Goal: Task Accomplishment & Management: Manage account settings

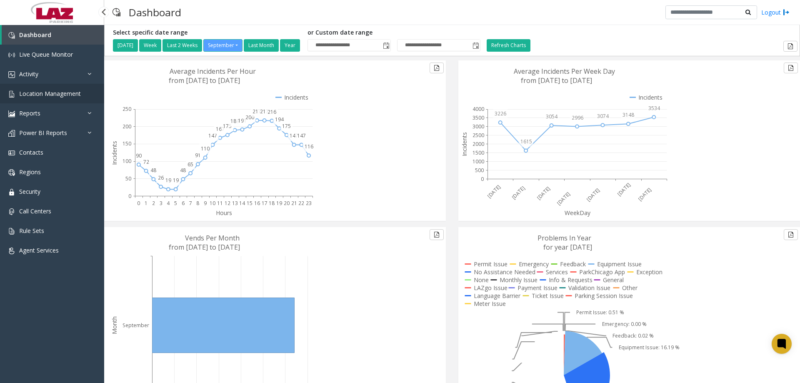
click at [41, 95] on span "Location Management" at bounding box center [50, 94] width 62 height 8
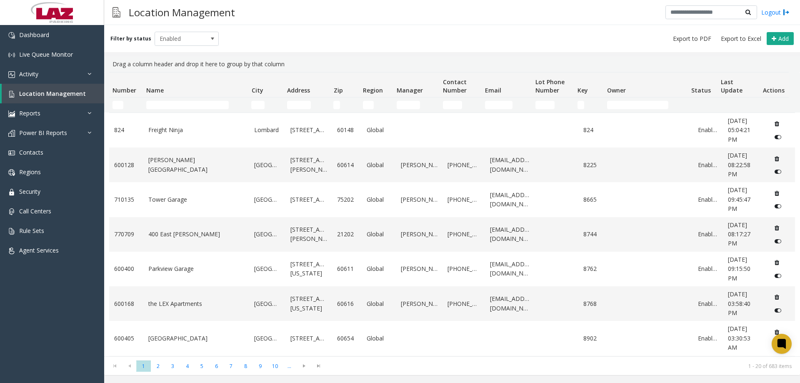
click at [188, 112] on td "Name Filter" at bounding box center [195, 104] width 105 height 15
click at [187, 107] on input "Name Filter" at bounding box center [187, 105] width 82 height 8
click at [121, 106] on input "Number Filter" at bounding box center [117, 105] width 11 height 8
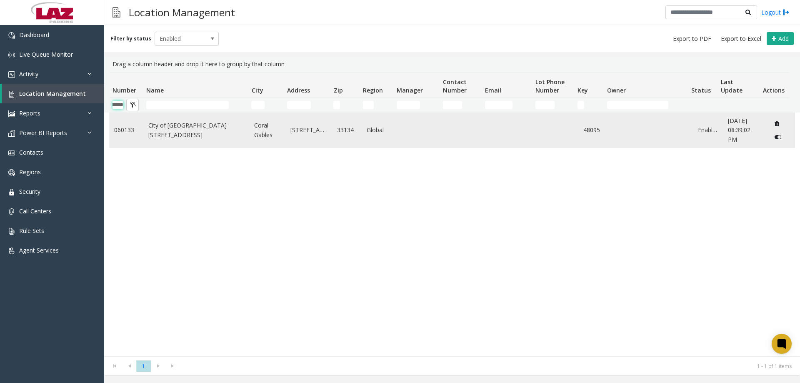
type input "******"
click at [159, 134] on link "City of Coral Gables - 385 Andalusia Ave" at bounding box center [196, 130] width 96 height 19
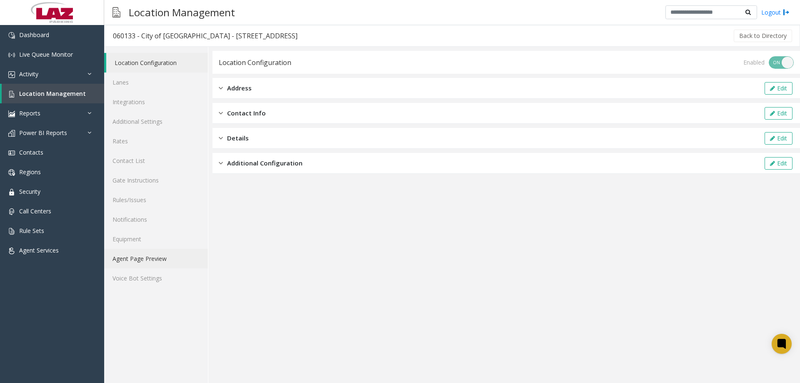
click at [150, 260] on link "Agent Page Preview" at bounding box center [156, 259] width 104 height 20
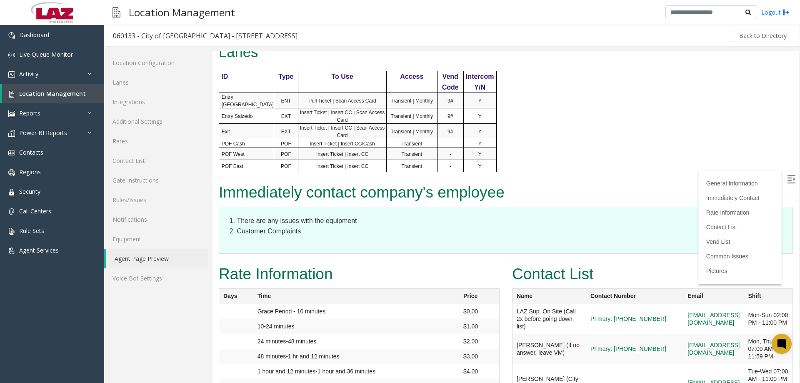
scroll to position [625, 0]
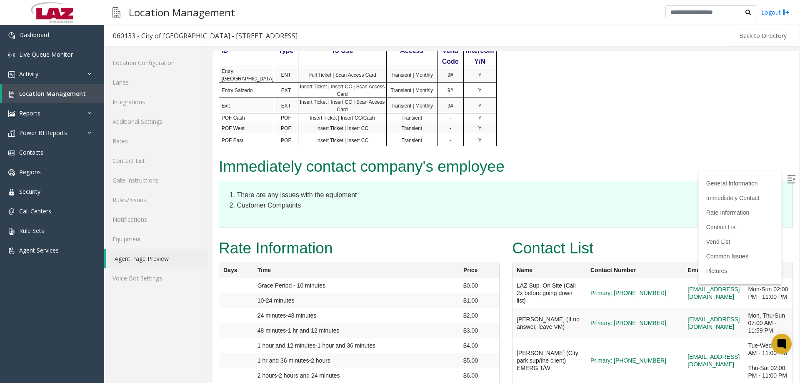
click at [790, 180] on label at bounding box center [792, 180] width 12 height 12
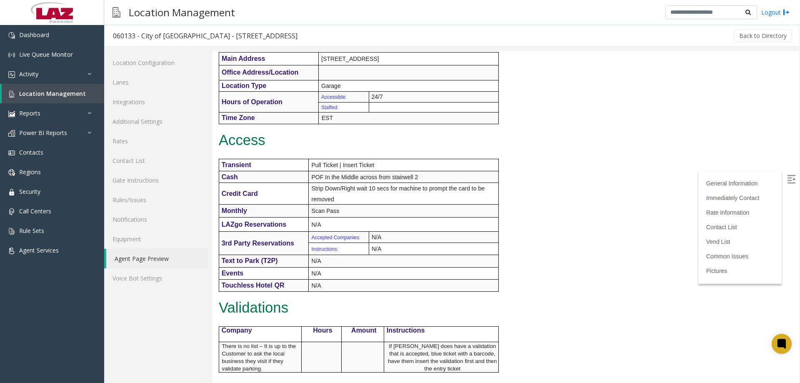
scroll to position [0, 0]
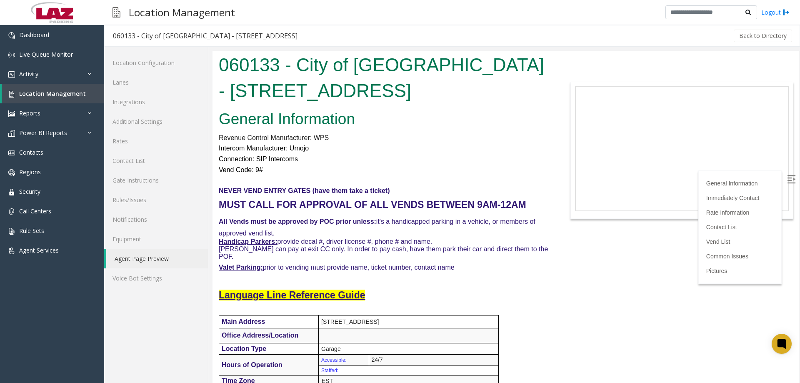
click at [561, 64] on body "060133 - City of Coral Gables - 385 Andalusia Ave General Information Revenue C…" at bounding box center [505, 217] width 587 height 332
click at [382, 221] on font "All Vends must be approved by POC prior unless: it's a handicapped parking in a…" at bounding box center [377, 227] width 317 height 19
click at [127, 122] on link "Additional Settings" at bounding box center [156, 122] width 104 height 20
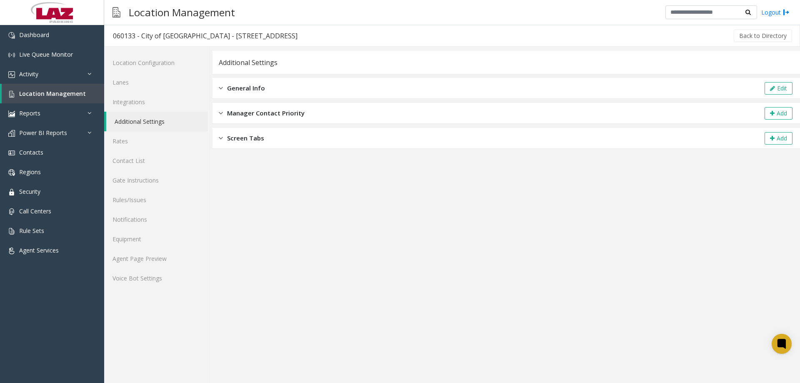
click at [346, 85] on div "General Info Edit" at bounding box center [505, 88] width 587 height 21
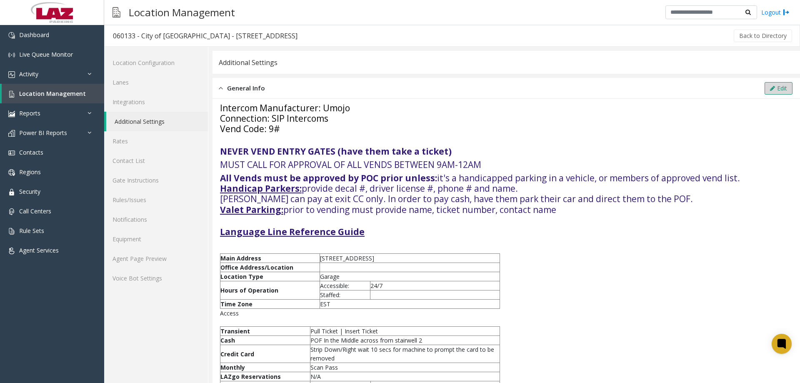
click at [775, 85] on button "Edit" at bounding box center [779, 88] width 28 height 12
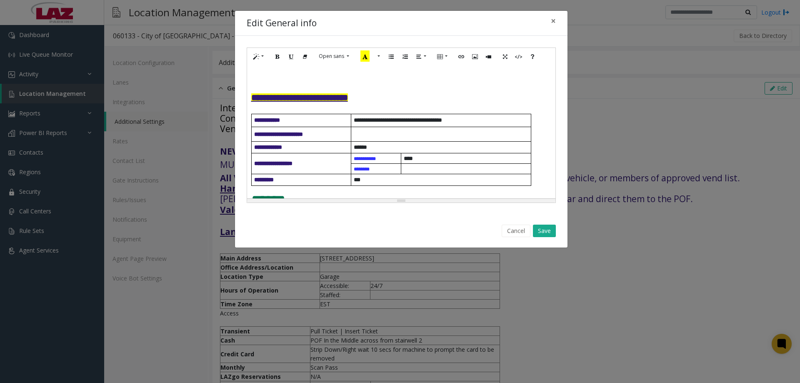
scroll to position [83, 0]
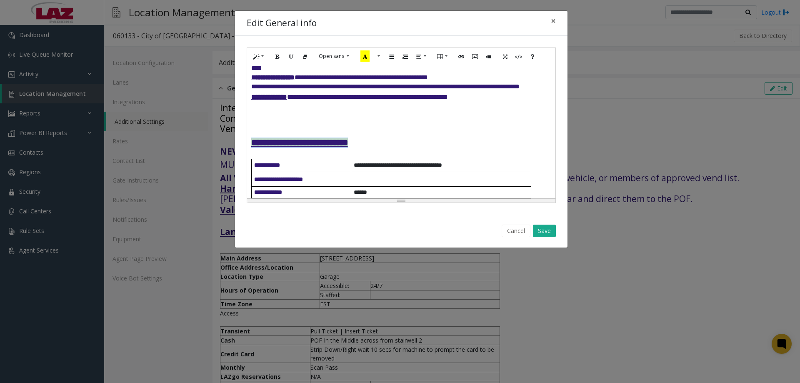
drag, startPoint x: 395, startPoint y: 139, endPoint x: 238, endPoint y: 140, distance: 156.2
click at [238, 140] on div "**********" at bounding box center [401, 125] width 332 height 179
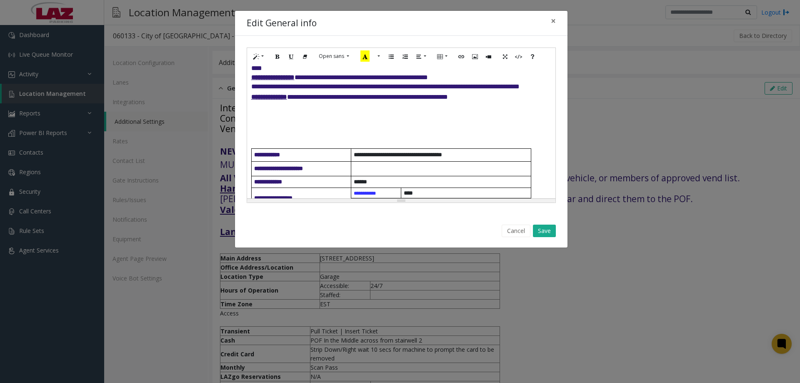
click at [260, 142] on h4 at bounding box center [401, 142] width 300 height 10
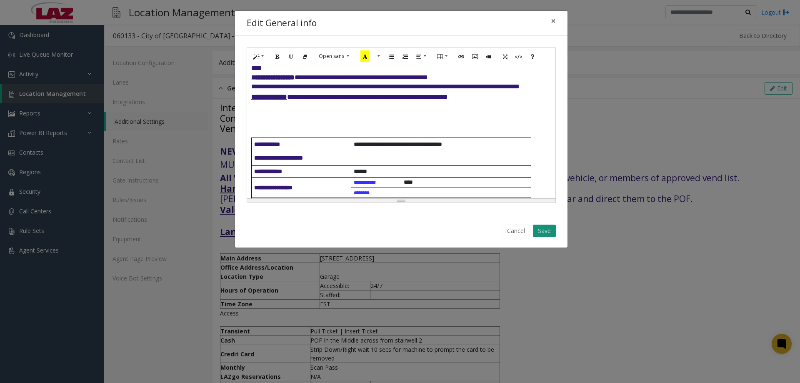
click at [545, 226] on button "Save" at bounding box center [544, 231] width 23 height 12
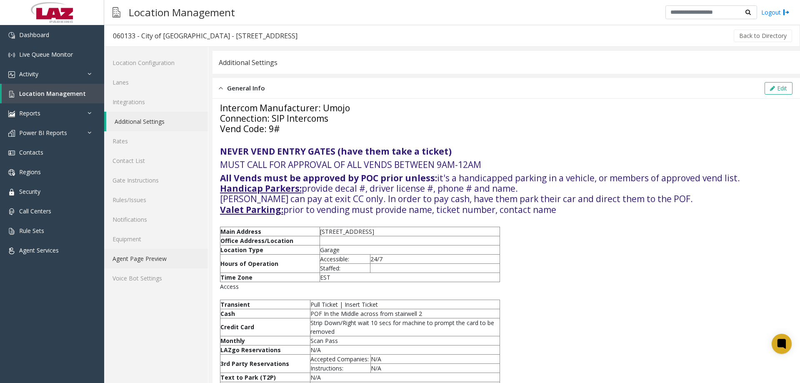
click at [149, 250] on link "Agent Page Preview" at bounding box center [156, 259] width 104 height 20
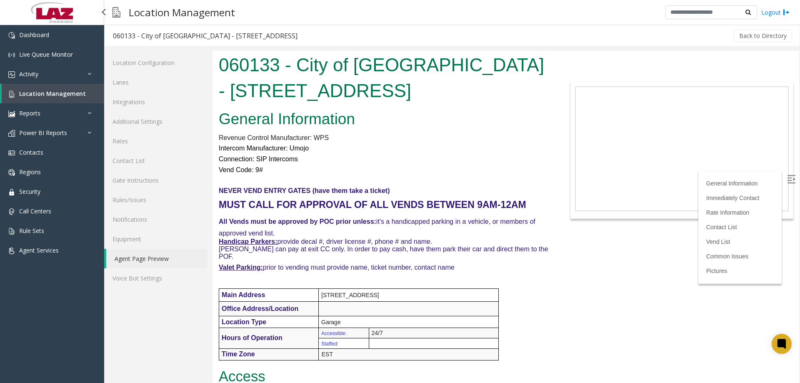
click at [63, 93] on span "Location Management" at bounding box center [52, 94] width 67 height 8
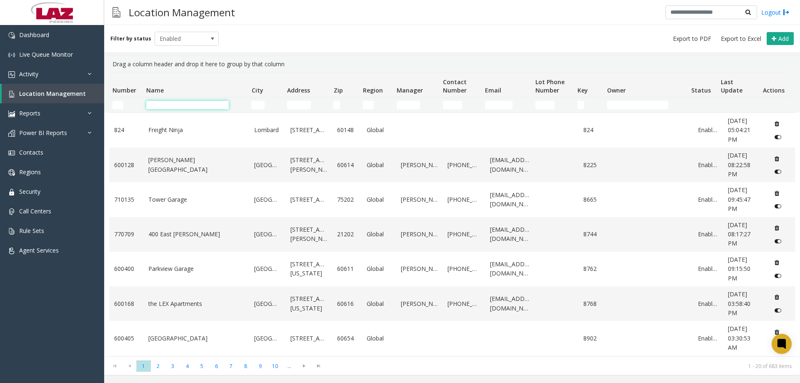
click at [200, 106] on input "Name Filter" at bounding box center [187, 105] width 82 height 8
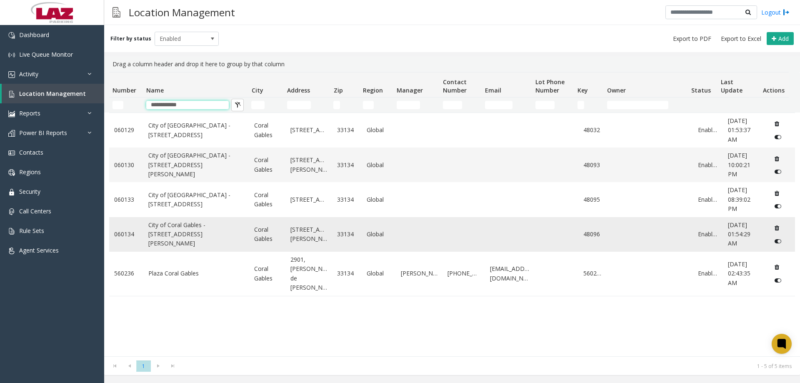
type input "**********"
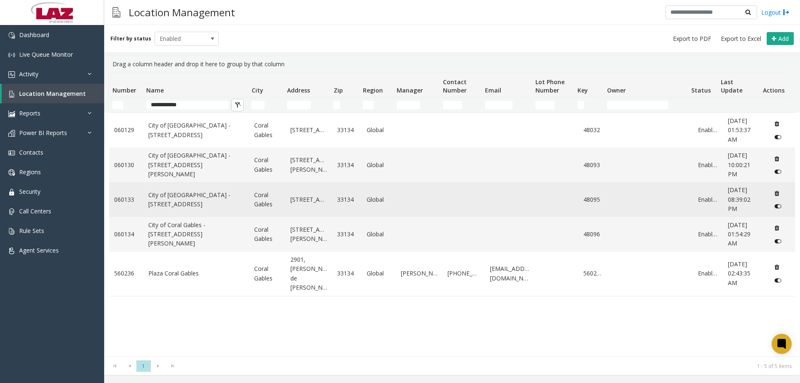
click at [182, 200] on link "City of Coral Gables - 385 Andalusia Ave" at bounding box center [196, 199] width 96 height 19
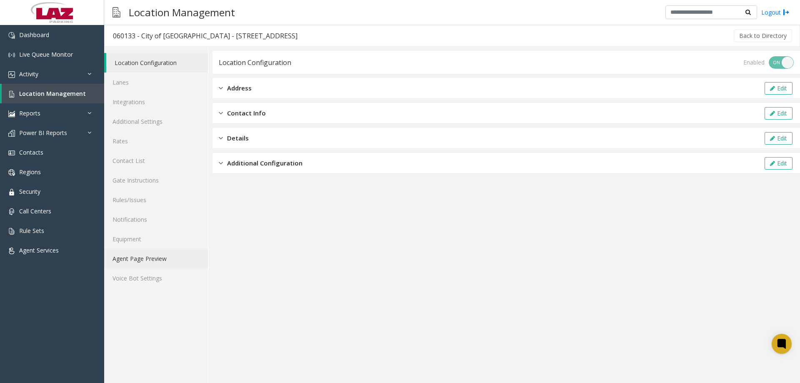
click at [148, 260] on link "Agent Page Preview" at bounding box center [156, 259] width 104 height 20
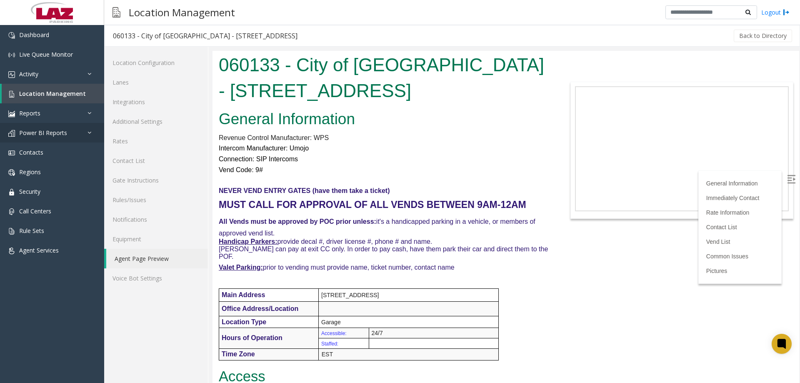
scroll to position [42, 0]
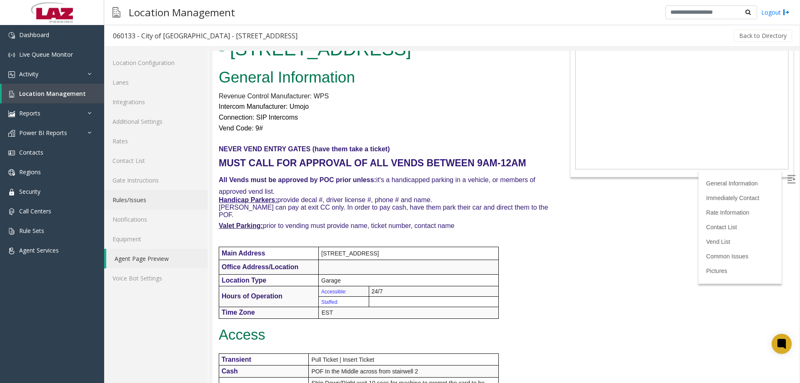
click at [135, 195] on link "Rules/Issues" at bounding box center [156, 200] width 104 height 20
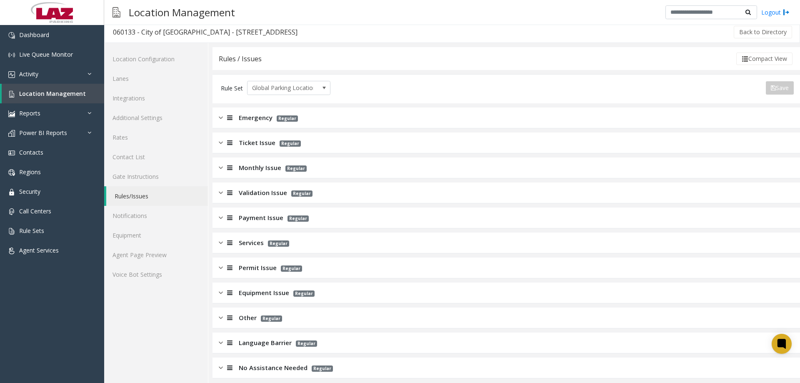
scroll to position [10, 0]
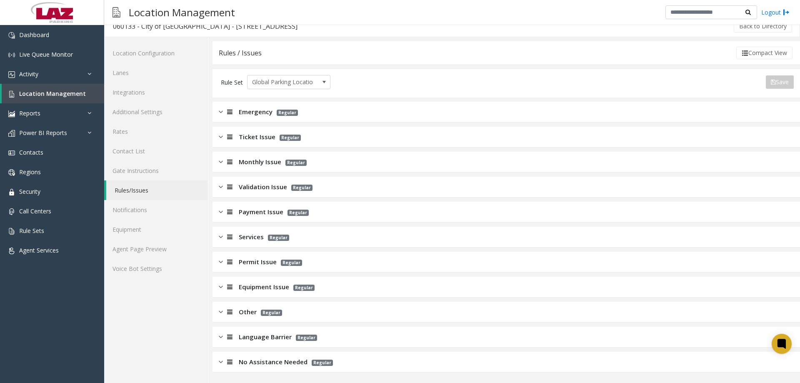
drag, startPoint x: 244, startPoint y: 333, endPoint x: 255, endPoint y: 333, distance: 11.7
click at [244, 333] on span "Language Barrier" at bounding box center [265, 337] width 53 height 10
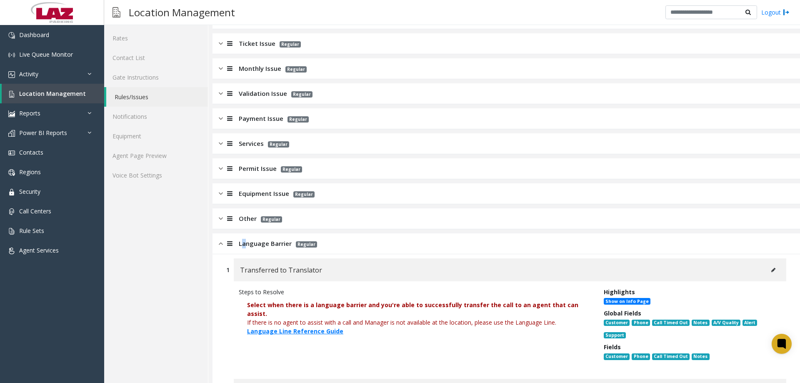
scroll to position [253, 0]
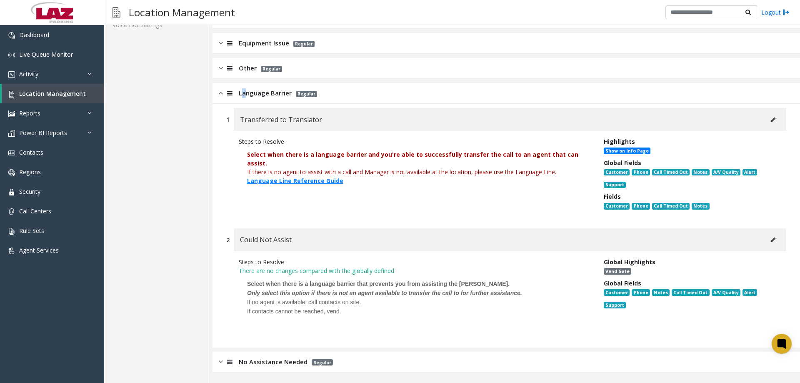
click at [770, 121] on button at bounding box center [773, 119] width 13 height 12
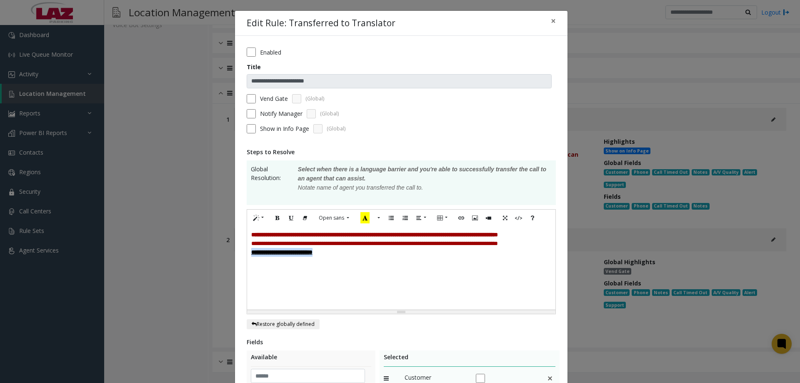
drag, startPoint x: 358, startPoint y: 273, endPoint x: 234, endPoint y: 271, distance: 124.2
click at [235, 271] on div "**********" at bounding box center [401, 300] width 332 height 528
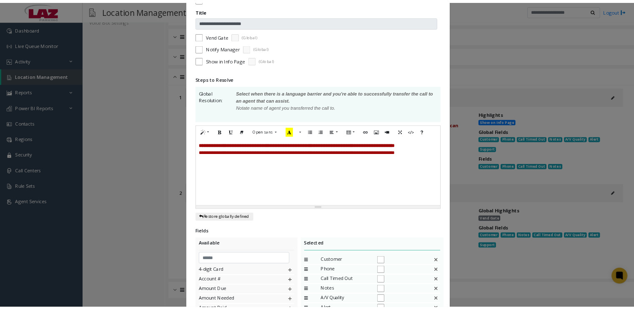
scroll to position [167, 0]
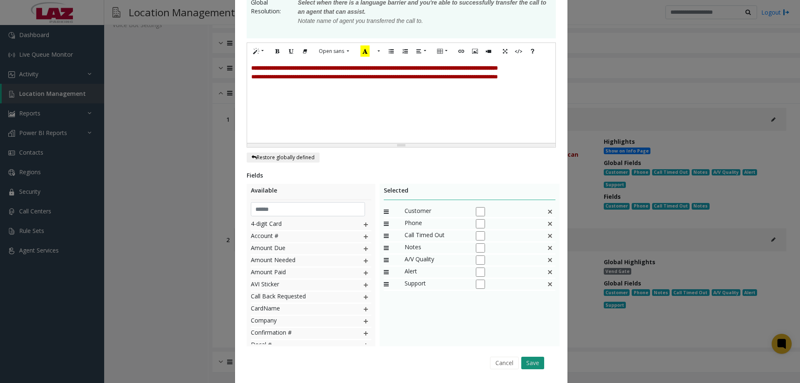
click at [530, 362] on button "Save" at bounding box center [532, 363] width 23 height 12
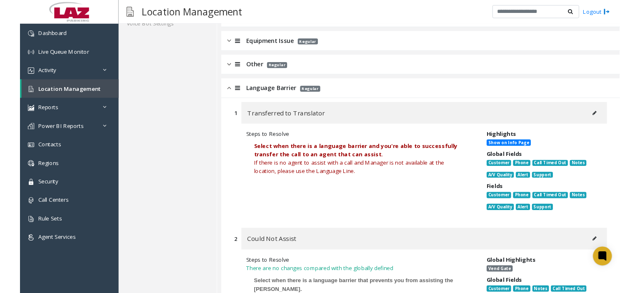
scroll to position [253, 0]
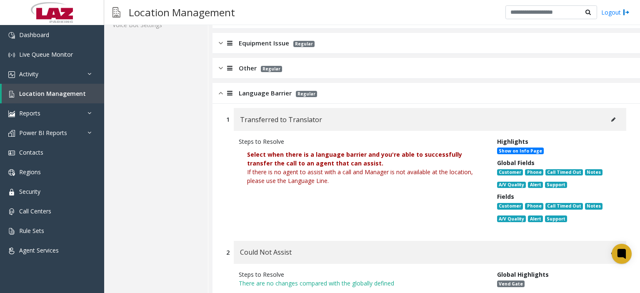
click at [615, 18] on div "Logout" at bounding box center [567, 12] width 124 height 14
click at [608, 15] on link "Logout" at bounding box center [615, 12] width 28 height 9
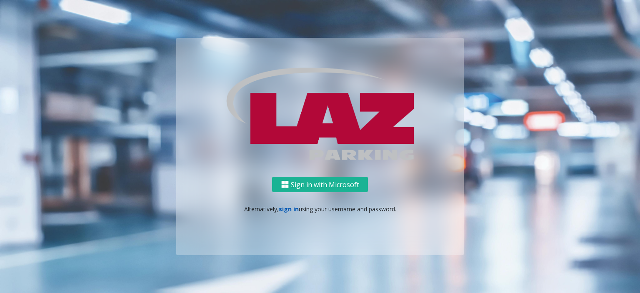
click at [289, 211] on link "sign in" at bounding box center [289, 209] width 20 height 8
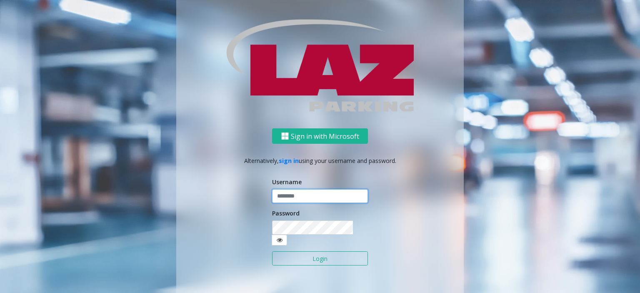
type input "*******"
click at [287, 235] on span at bounding box center [279, 240] width 15 height 11
click at [282, 237] on icon at bounding box center [280, 240] width 6 height 6
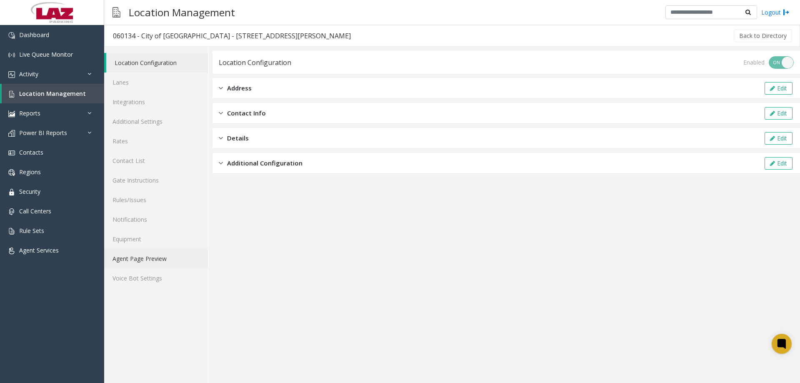
click at [171, 267] on link "Agent Page Preview" at bounding box center [156, 259] width 104 height 20
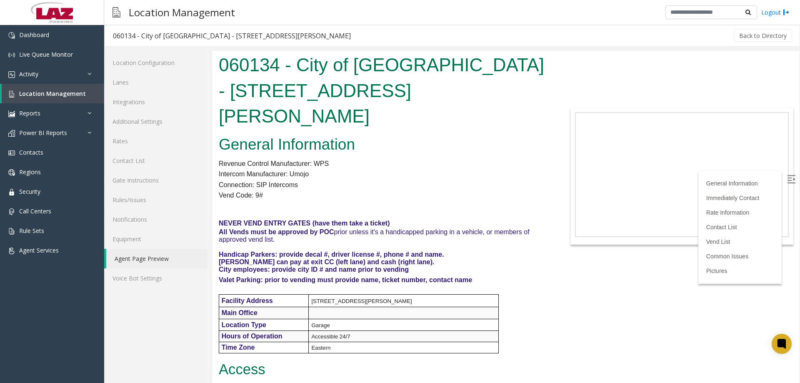
scroll to position [3647, 0]
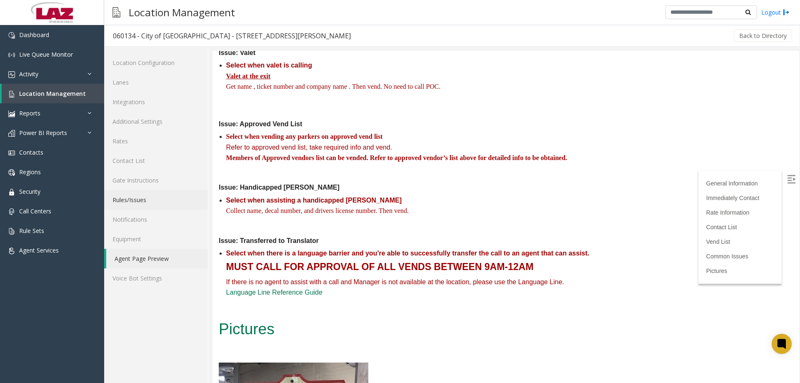
click at [142, 199] on link "Rules/Issues" at bounding box center [156, 200] width 104 height 20
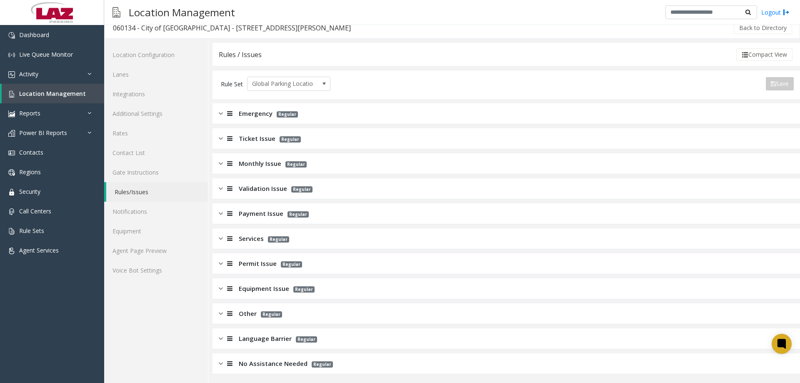
scroll to position [10, 0]
click at [233, 342] on div "Language Barrier Regular" at bounding box center [505, 337] width 587 height 21
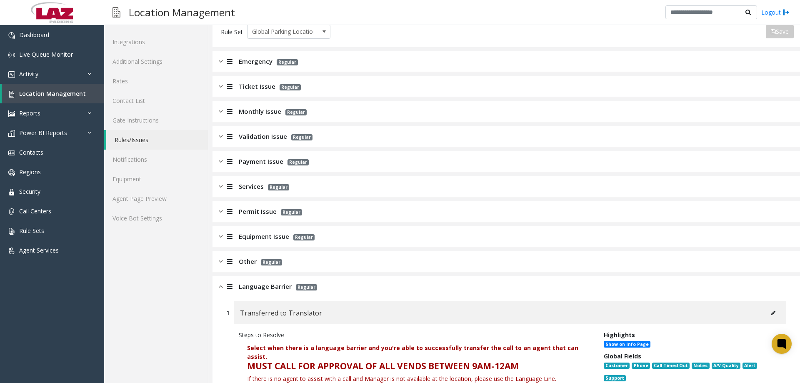
scroll to position [135, 0]
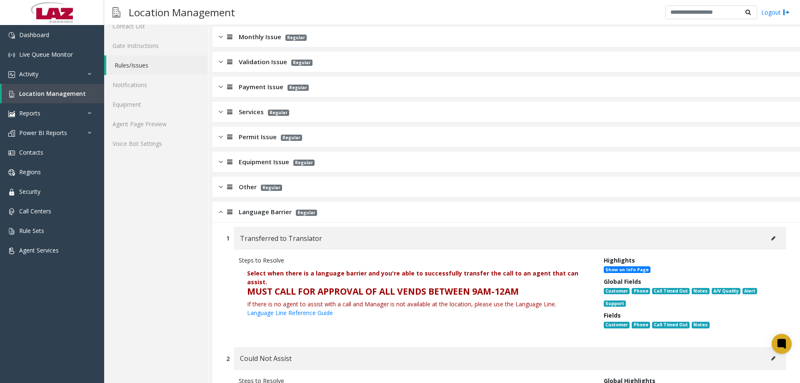
click at [767, 241] on button at bounding box center [773, 238] width 13 height 12
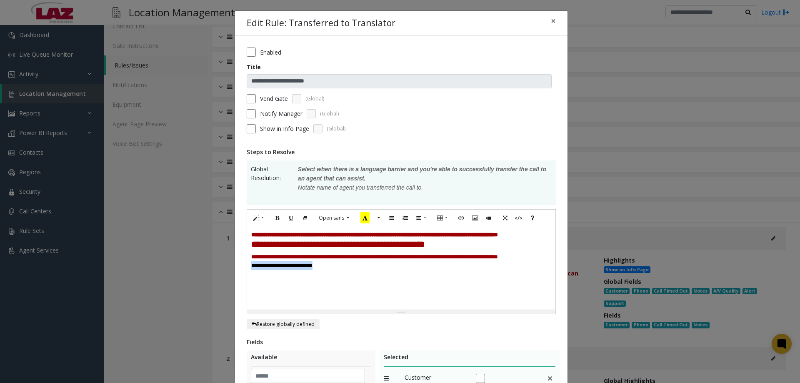
drag, startPoint x: 339, startPoint y: 282, endPoint x: 234, endPoint y: 285, distance: 105.0
click at [235, 285] on div "**********" at bounding box center [401, 300] width 332 height 528
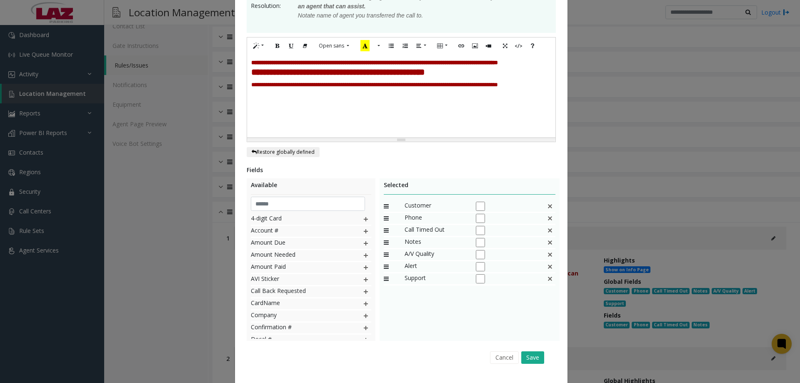
scroll to position [192, 0]
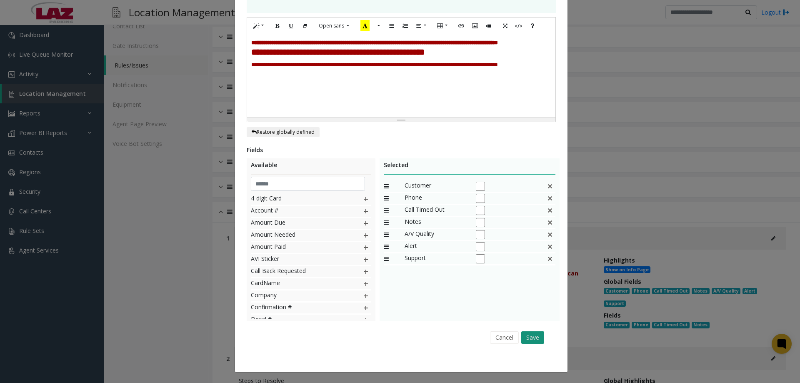
click at [528, 342] on button "Save" at bounding box center [532, 337] width 23 height 12
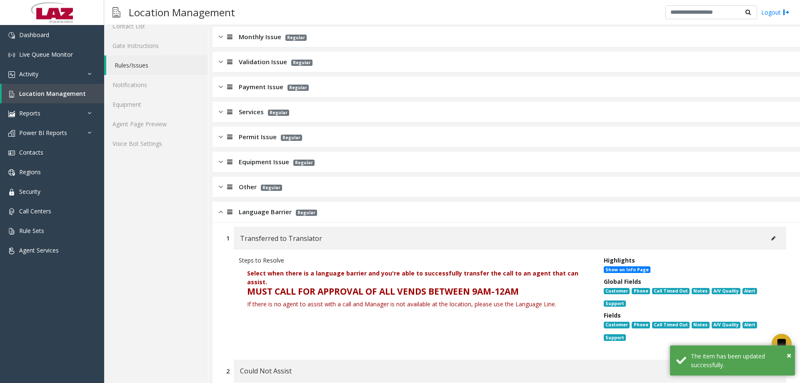
click at [768, 241] on button at bounding box center [773, 238] width 13 height 12
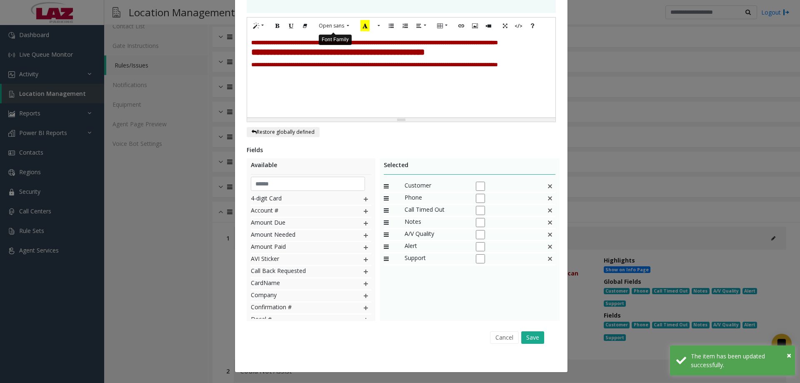
scroll to position [0, 0]
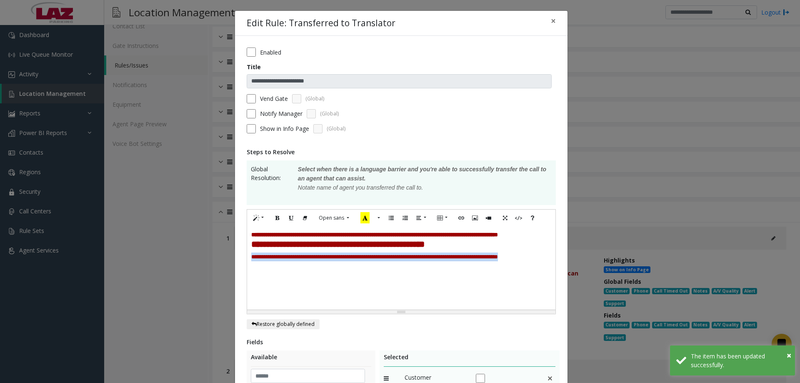
drag, startPoint x: 254, startPoint y: 273, endPoint x: 236, endPoint y: 263, distance: 20.9
click at [236, 263] on div "**********" at bounding box center [401, 300] width 332 height 528
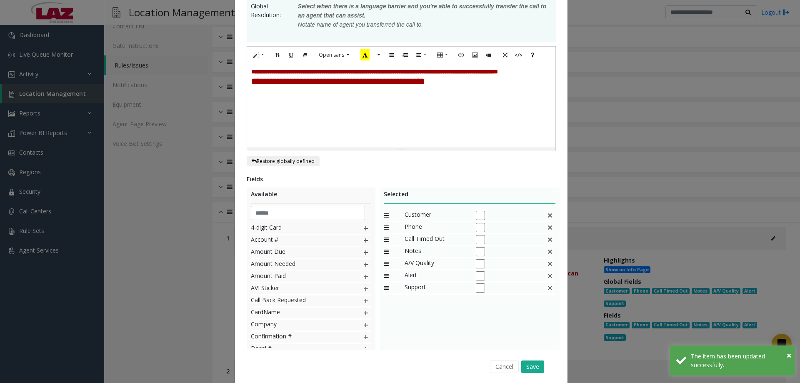
scroll to position [167, 0]
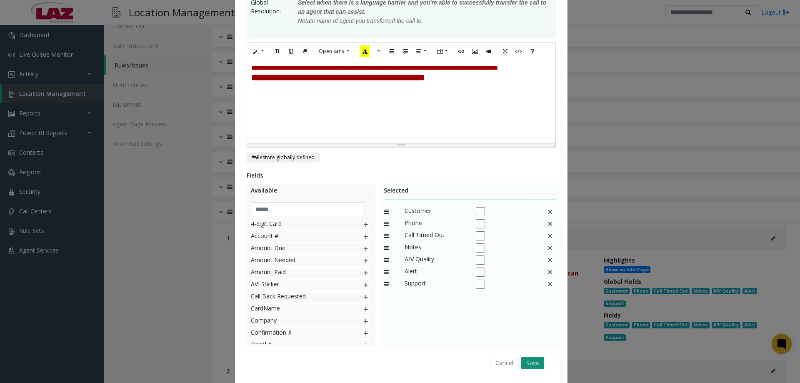
click at [532, 362] on button "Save" at bounding box center [532, 363] width 23 height 12
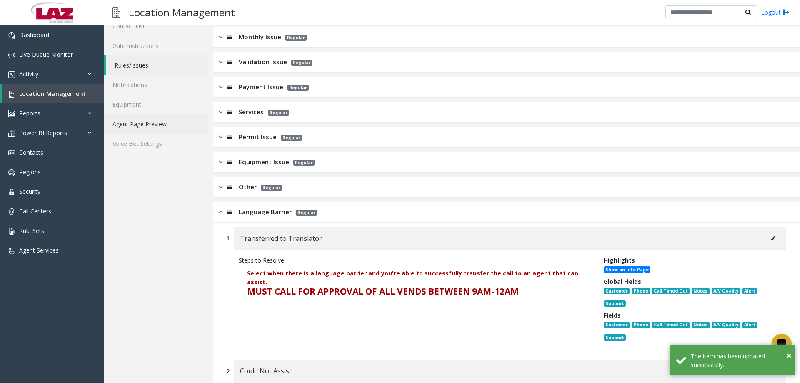
click at [154, 118] on link "Agent Page Preview" at bounding box center [156, 124] width 104 height 20
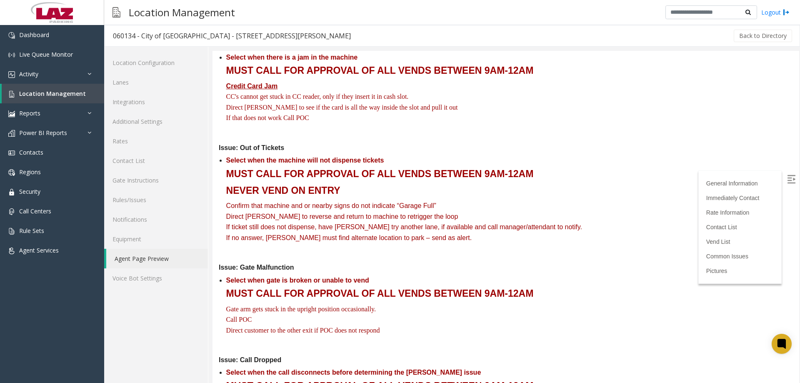
scroll to position [3647, 0]
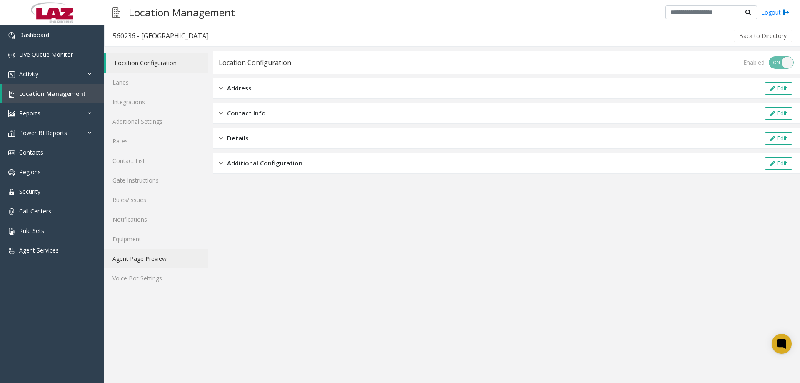
click at [167, 261] on link "Agent Page Preview" at bounding box center [156, 259] width 104 height 20
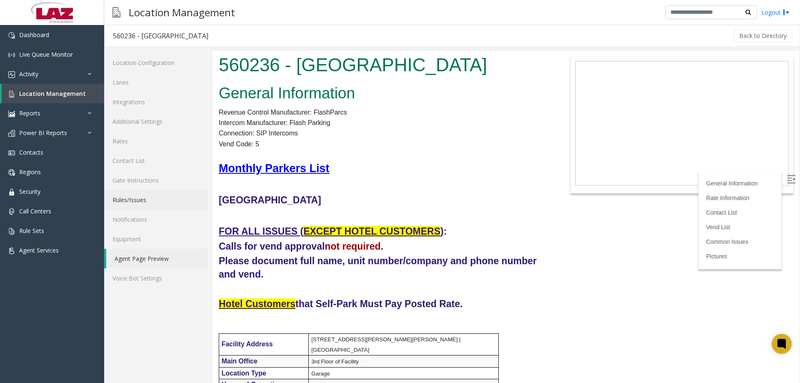
click at [132, 196] on link "Rules/Issues" at bounding box center [156, 200] width 104 height 20
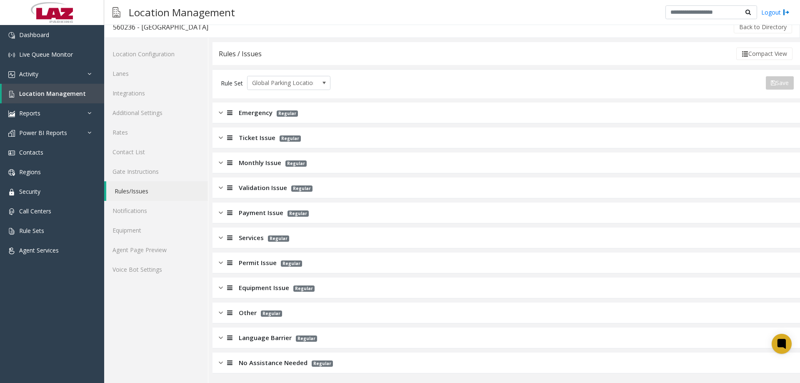
scroll to position [10, 0]
click at [255, 340] on span "Language Barrier" at bounding box center [265, 337] width 53 height 10
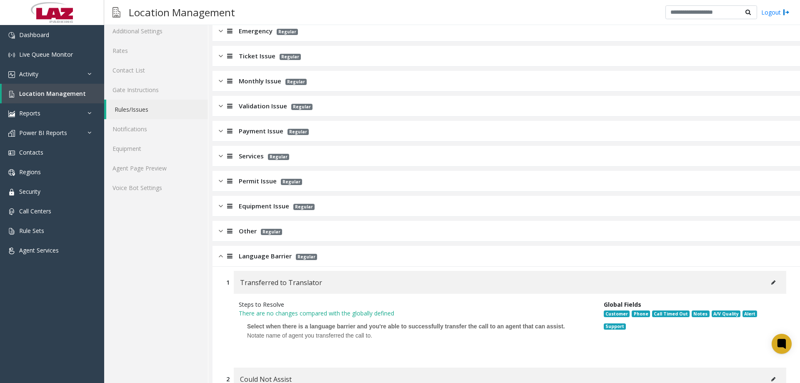
scroll to position [230, 0]
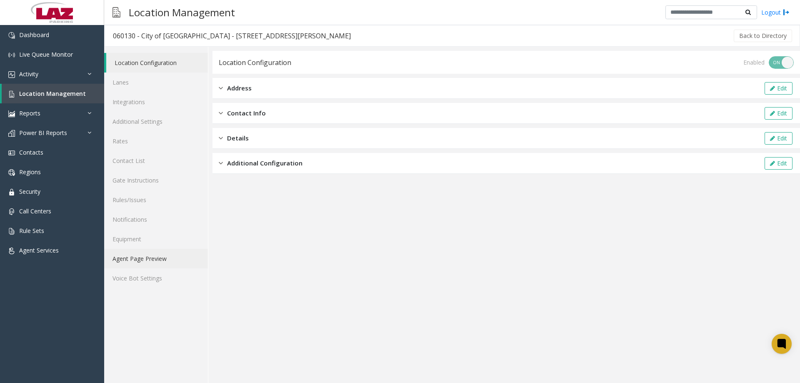
click at [139, 257] on link "Agent Page Preview" at bounding box center [156, 259] width 104 height 20
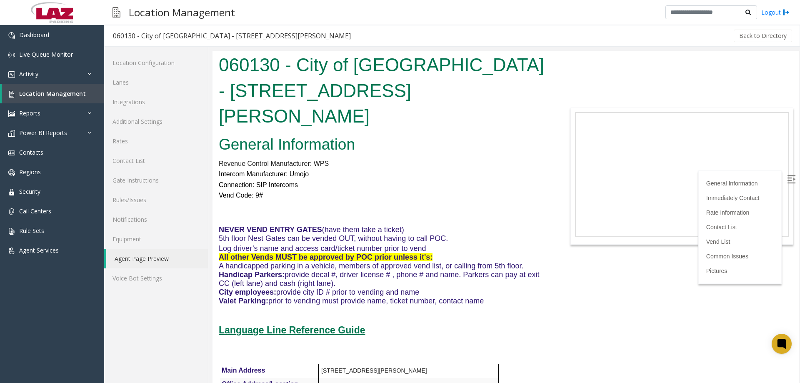
drag, startPoint x: 793, startPoint y: 67, endPoint x: 796, endPoint y: 90, distance: 23.2
click at [796, 90] on html "060130 - City of Coral Gables - 220 Aragon Ave General Information Revenue Cont…" at bounding box center [505, 217] width 587 height 332
drag, startPoint x: 796, startPoint y: 78, endPoint x: 1012, endPoint y: 109, distance: 218.0
drag, startPoint x: 132, startPoint y: 119, endPoint x: 145, endPoint y: 115, distance: 14.5
click at [132, 119] on link "Additional Settings" at bounding box center [156, 122] width 104 height 20
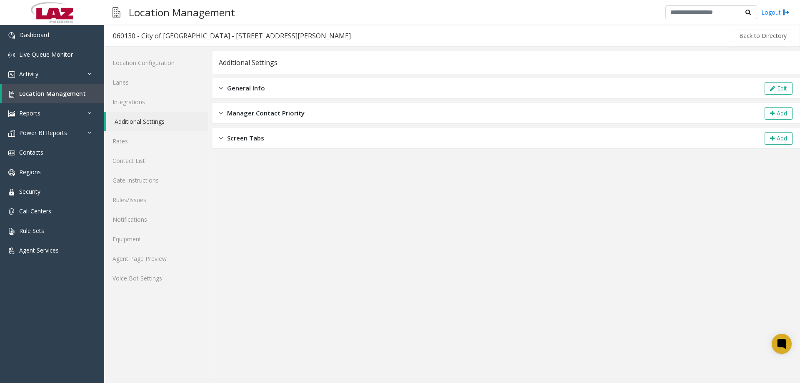
click at [300, 80] on div "General Info Edit" at bounding box center [505, 88] width 587 height 21
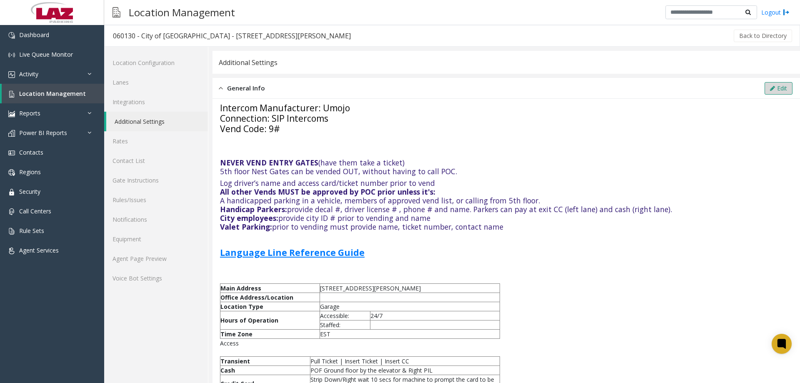
click at [766, 92] on button "Edit" at bounding box center [779, 88] width 28 height 12
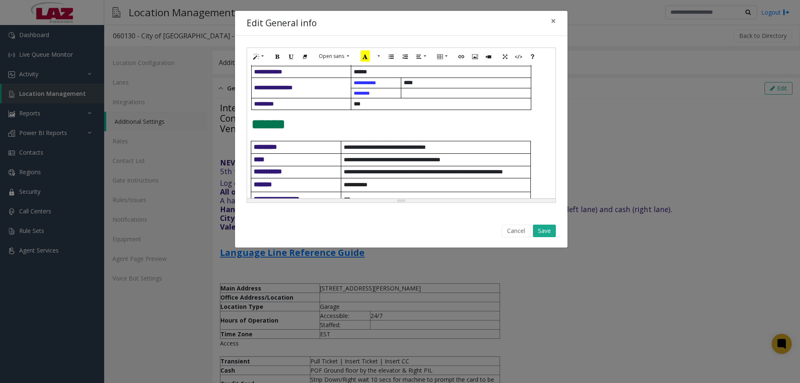
scroll to position [125, 0]
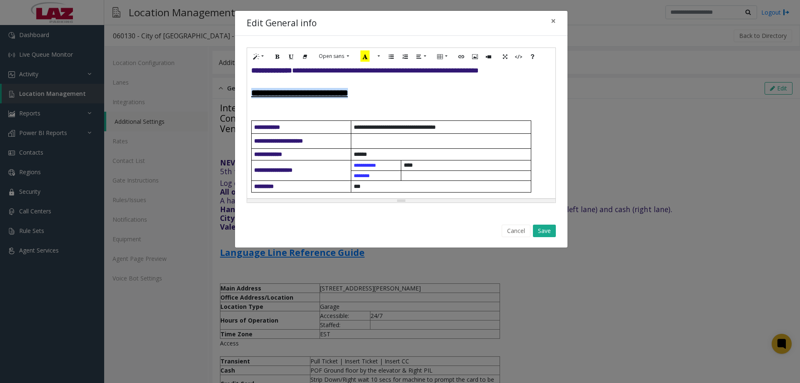
drag, startPoint x: 402, startPoint y: 120, endPoint x: 245, endPoint y: 121, distance: 156.2
click at [245, 121] on div "**********" at bounding box center [401, 125] width 332 height 179
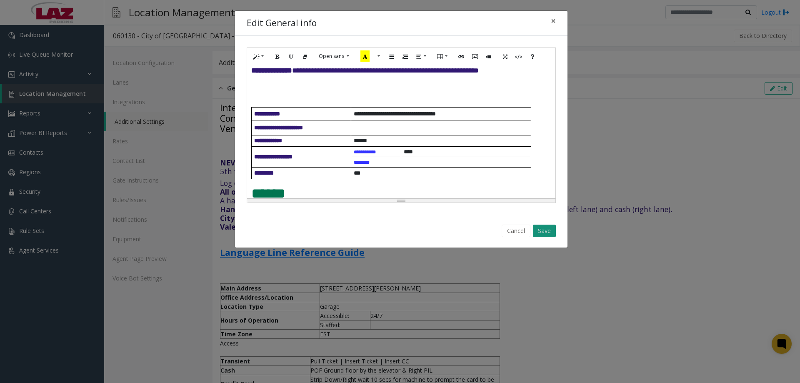
click at [544, 229] on button "Save" at bounding box center [544, 231] width 23 height 12
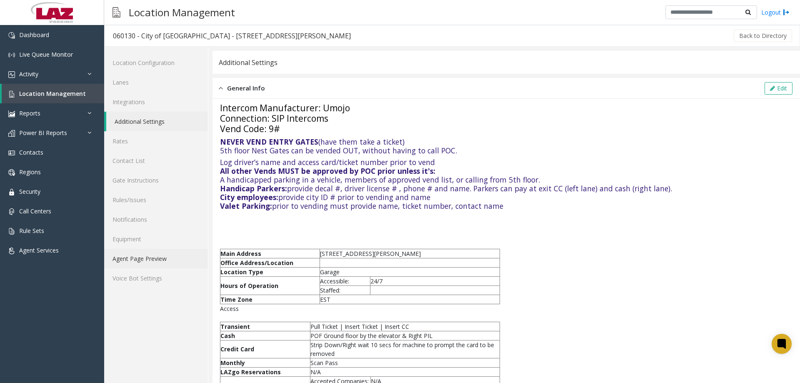
click at [119, 264] on link "Agent Page Preview" at bounding box center [156, 259] width 104 height 20
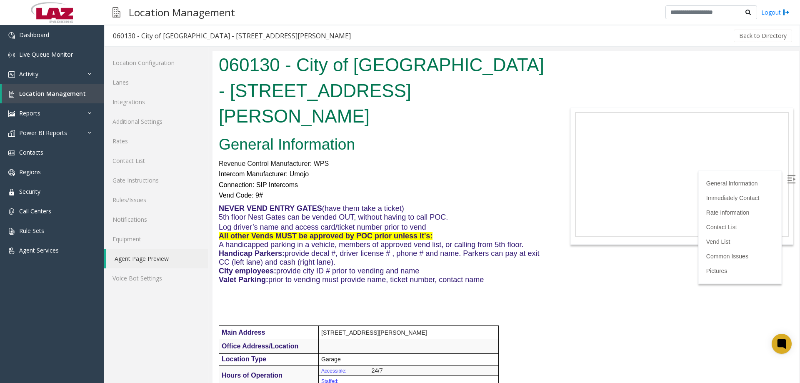
click at [788, 185] on label at bounding box center [792, 180] width 12 height 12
click at [134, 190] on link "Gate Instructions" at bounding box center [156, 180] width 104 height 20
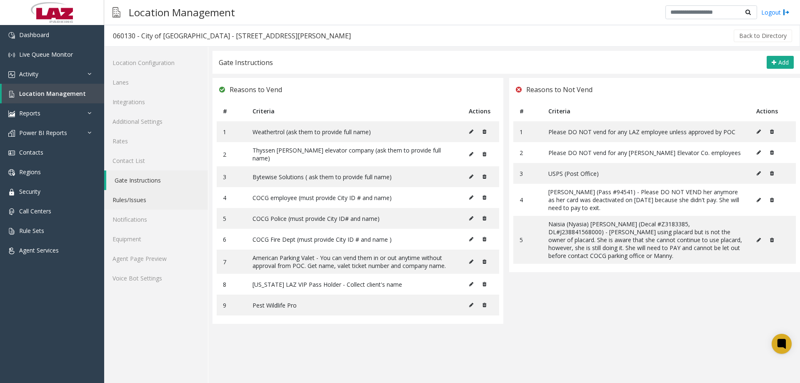
click at [135, 197] on link "Rules/Issues" at bounding box center [156, 200] width 104 height 20
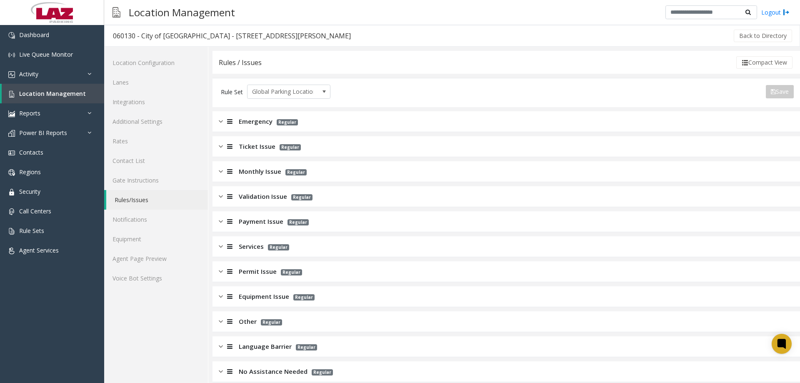
drag, startPoint x: 793, startPoint y: 58, endPoint x: 798, endPoint y: 77, distance: 20.3
click at [798, 77] on div "060130 - City of Coral Gables - 220 Aragon Ave Back to Directory Location Confi…" at bounding box center [452, 204] width 696 height 358
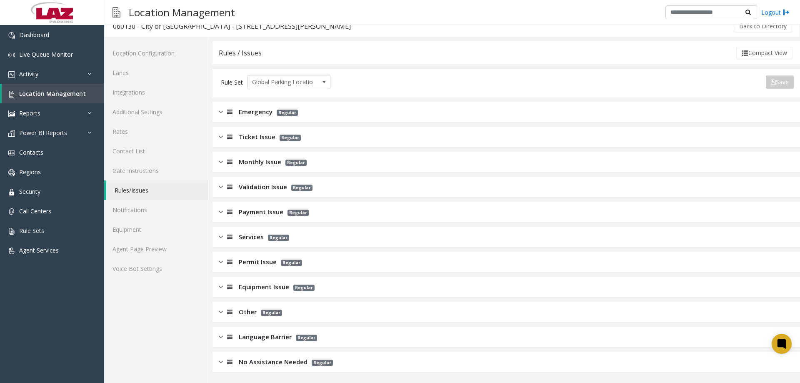
click at [268, 338] on span "Language Barrier" at bounding box center [265, 337] width 53 height 10
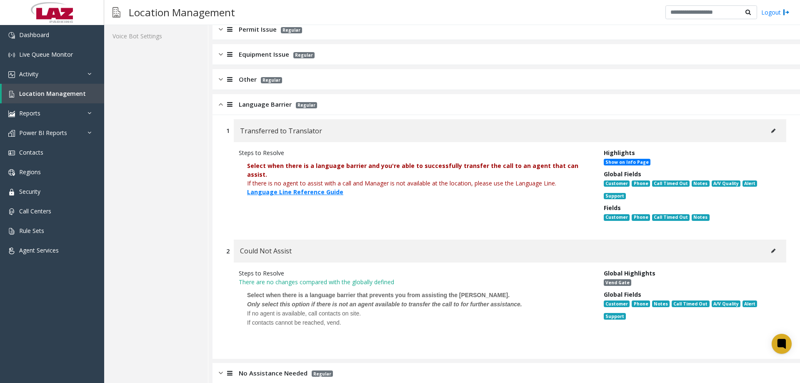
scroll to position [253, 0]
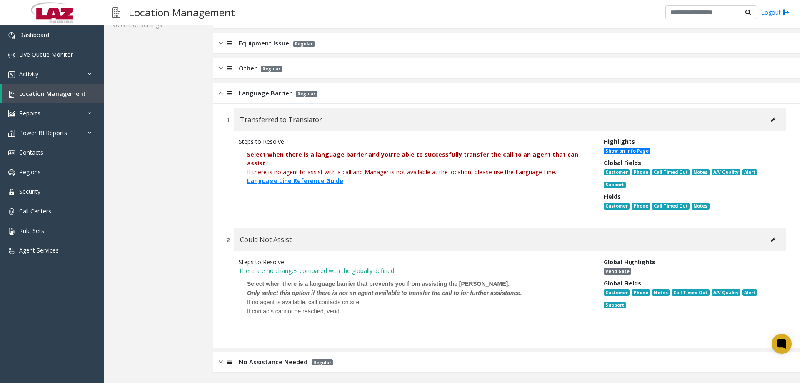
click at [771, 120] on icon at bounding box center [773, 119] width 4 height 5
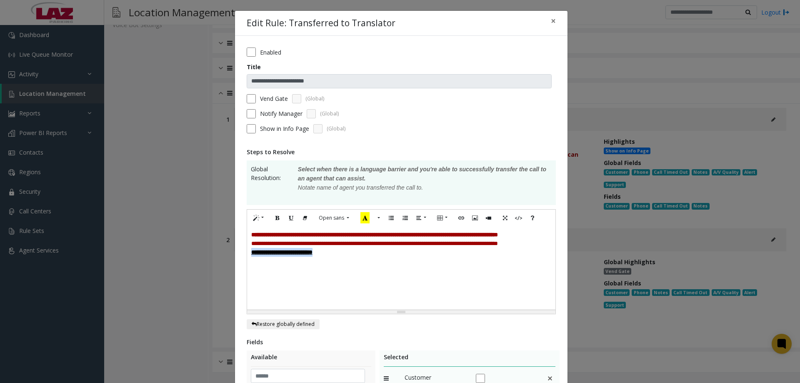
drag, startPoint x: 276, startPoint y: 279, endPoint x: 240, endPoint y: 268, distance: 37.8
click at [240, 268] on div "**********" at bounding box center [401, 300] width 332 height 528
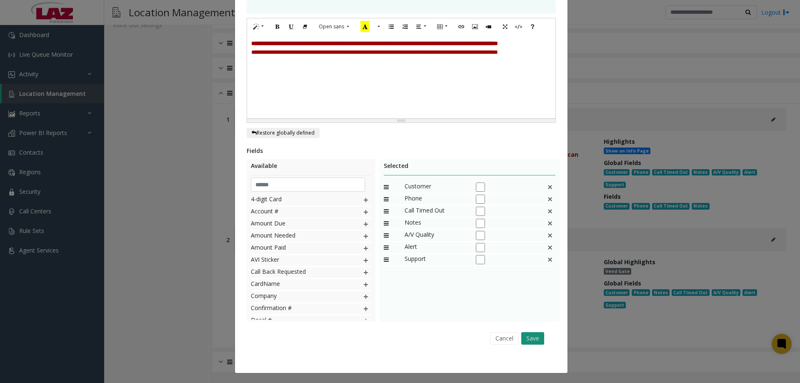
scroll to position [192, 0]
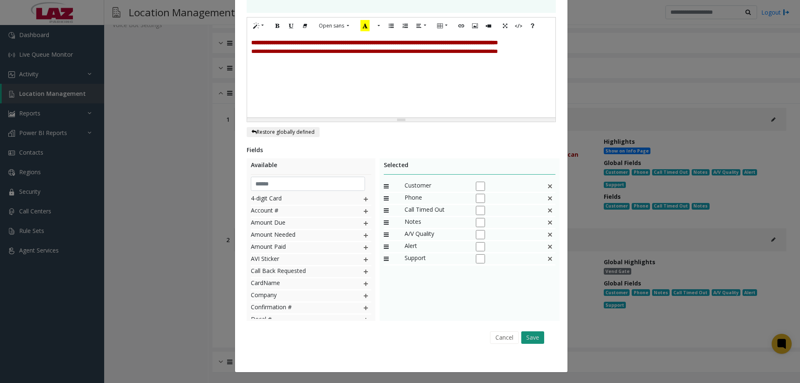
click at [525, 340] on button "Save" at bounding box center [532, 337] width 23 height 12
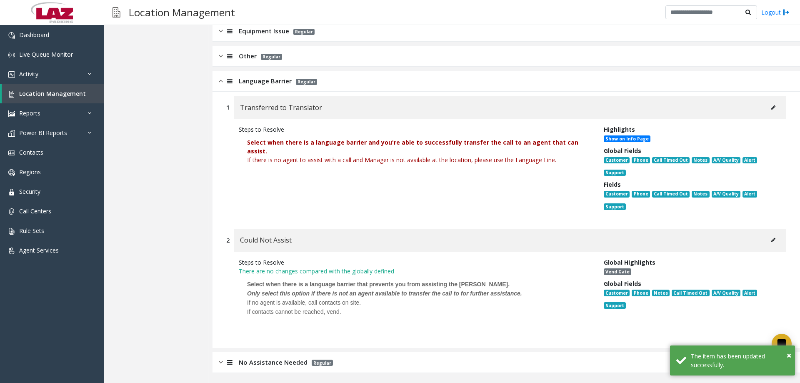
scroll to position [266, 0]
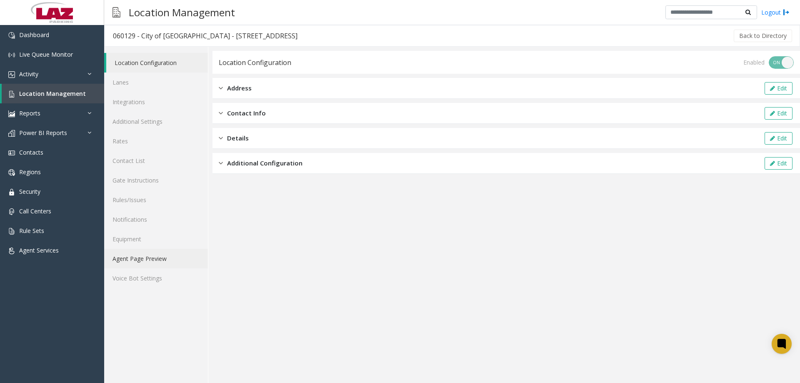
click at [158, 263] on link "Agent Page Preview" at bounding box center [156, 259] width 104 height 20
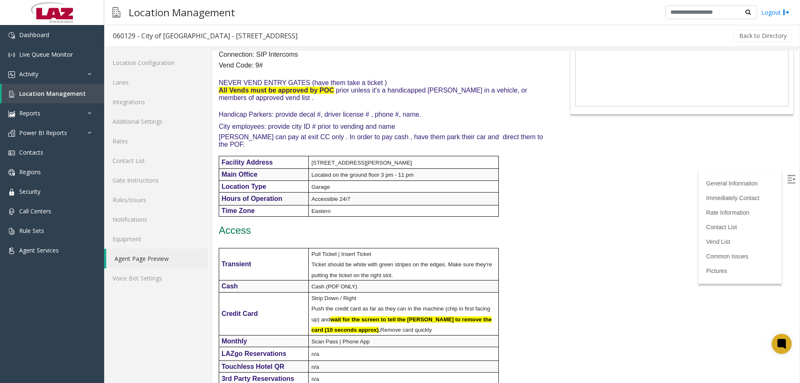
scroll to position [250, 0]
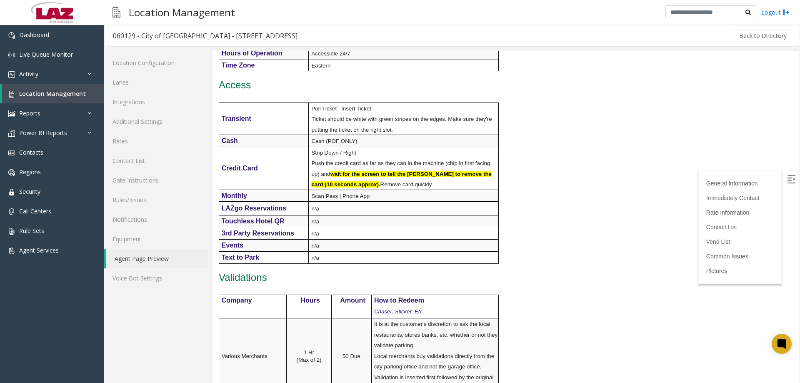
click at [800, 84] on div at bounding box center [505, 217] width 587 height 332
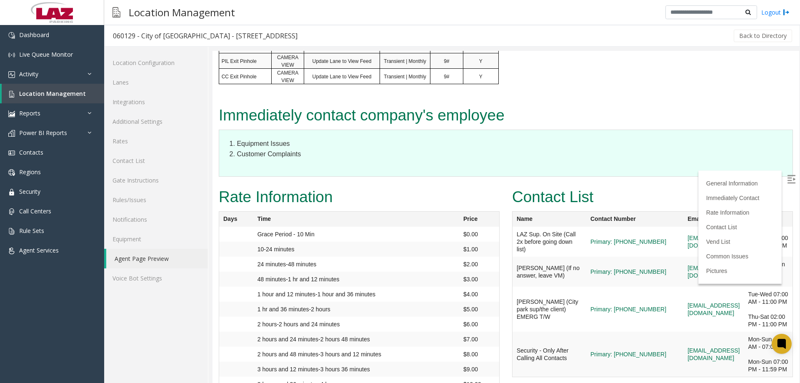
scroll to position [949, 0]
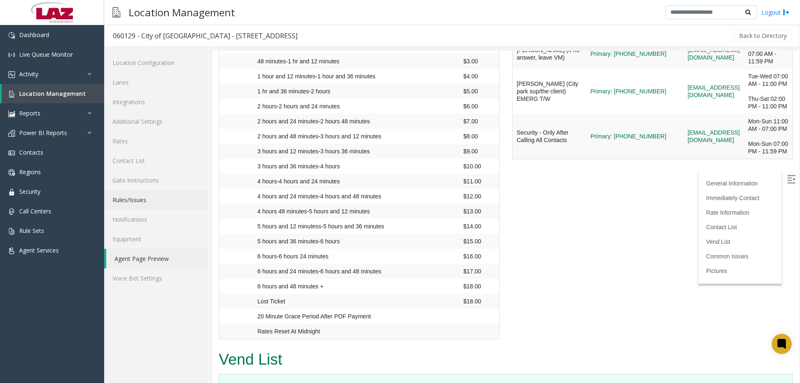
click at [147, 197] on link "Rules/Issues" at bounding box center [156, 200] width 104 height 20
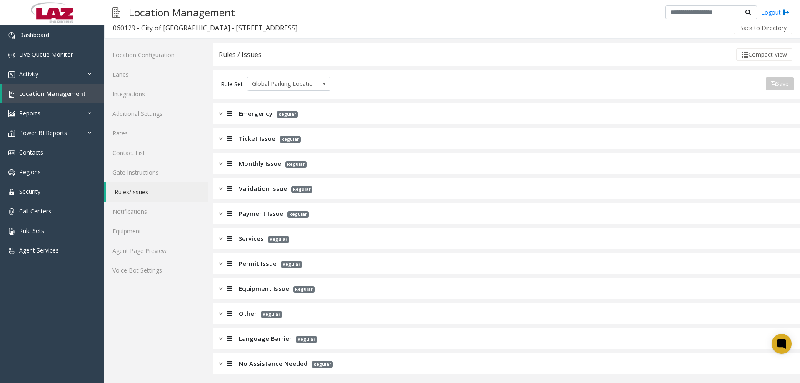
scroll to position [10, 0]
click at [222, 336] on img at bounding box center [221, 337] width 4 height 10
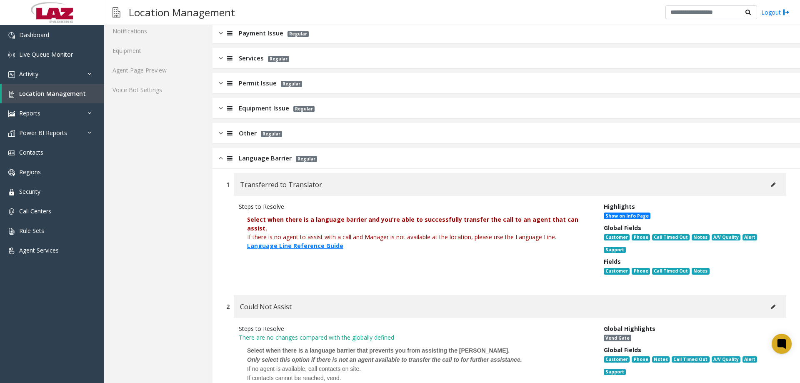
scroll to position [218, 0]
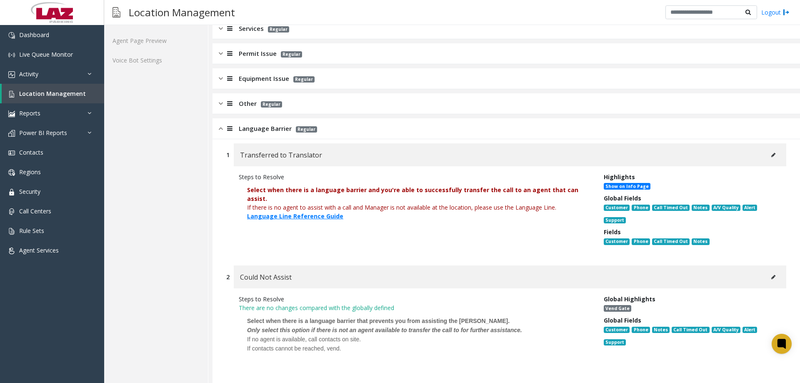
click at [767, 152] on button at bounding box center [773, 155] width 13 height 12
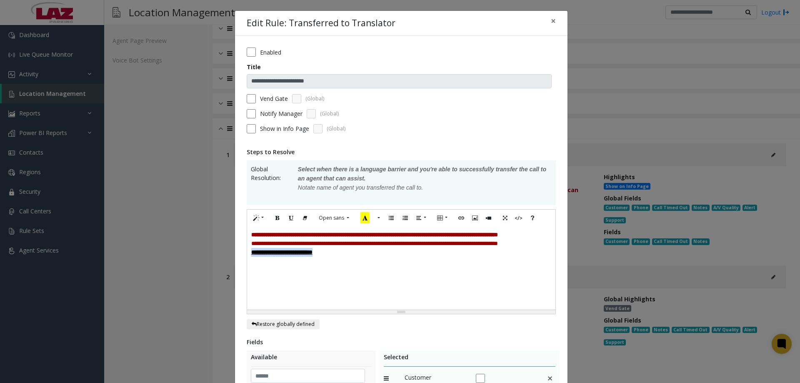
drag, startPoint x: 354, startPoint y: 267, endPoint x: 241, endPoint y: 270, distance: 113.0
click at [241, 270] on div "**********" at bounding box center [401, 300] width 332 height 528
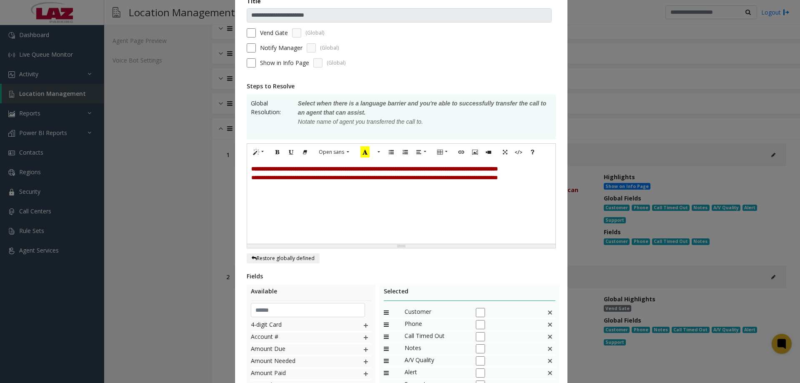
scroll to position [192, 0]
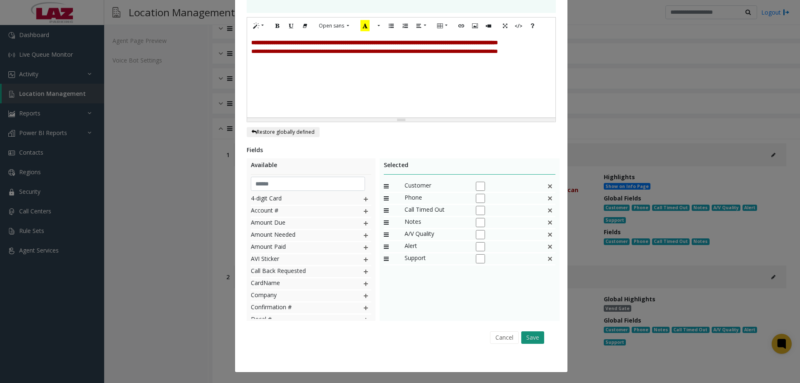
click at [525, 342] on button "Save" at bounding box center [532, 337] width 23 height 12
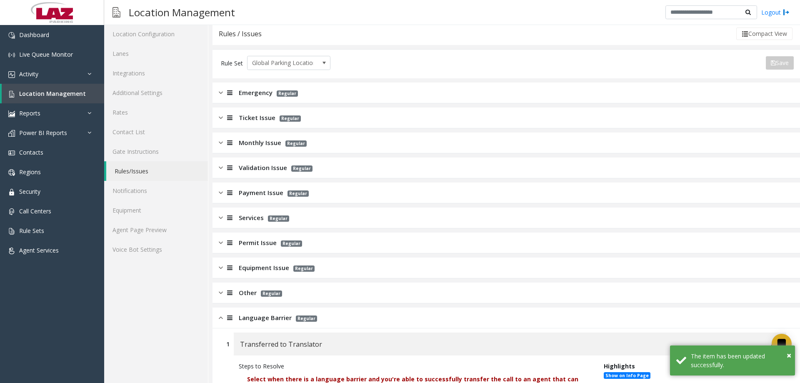
scroll to position [0, 0]
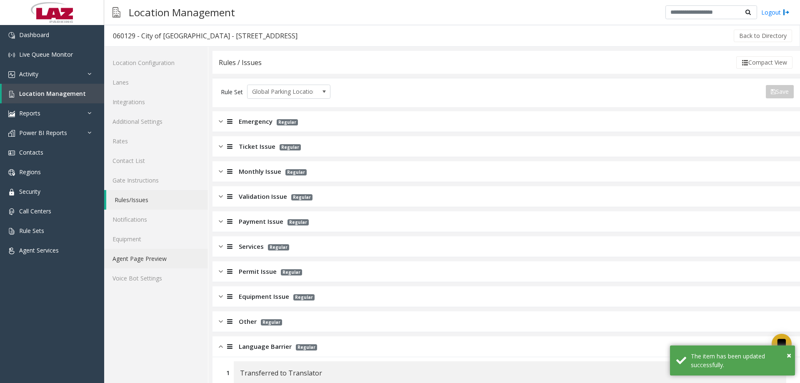
click at [155, 257] on link "Agent Page Preview" at bounding box center [156, 259] width 104 height 20
